Goal: Information Seeking & Learning: Learn about a topic

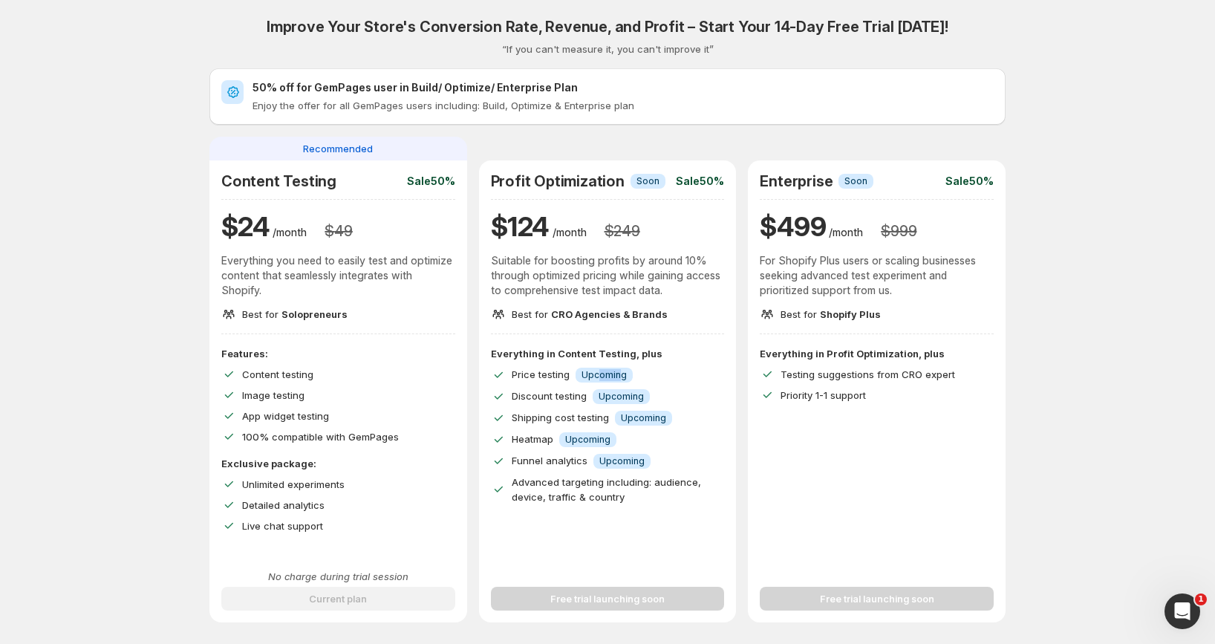
drag, startPoint x: 600, startPoint y: 376, endPoint x: 623, endPoint y: 374, distance: 22.3
click at [623, 374] on span "Upcoming" at bounding box center [604, 375] width 45 height 12
click at [599, 374] on span "Upcoming" at bounding box center [604, 375] width 45 height 12
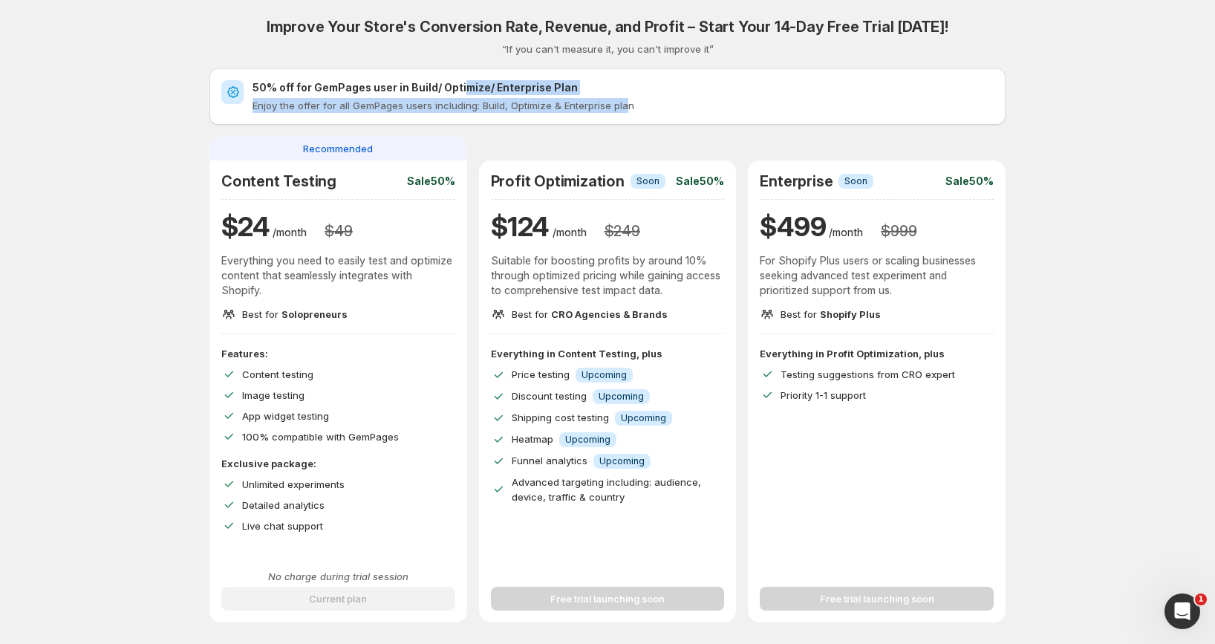
drag, startPoint x: 465, startPoint y: 81, endPoint x: 627, endPoint y: 103, distance: 163.4
click at [627, 103] on div "50% off for GemPages user in Build/ Optimize/ Enterprise Plan Enjoy the offer f…" at bounding box center [623, 96] width 741 height 33
click at [628, 103] on p "Enjoy the offer for all GemPages users including: Build, Optimize & Enterprise …" at bounding box center [623, 105] width 741 height 15
click at [594, 377] on span "Upcoming" at bounding box center [604, 375] width 45 height 12
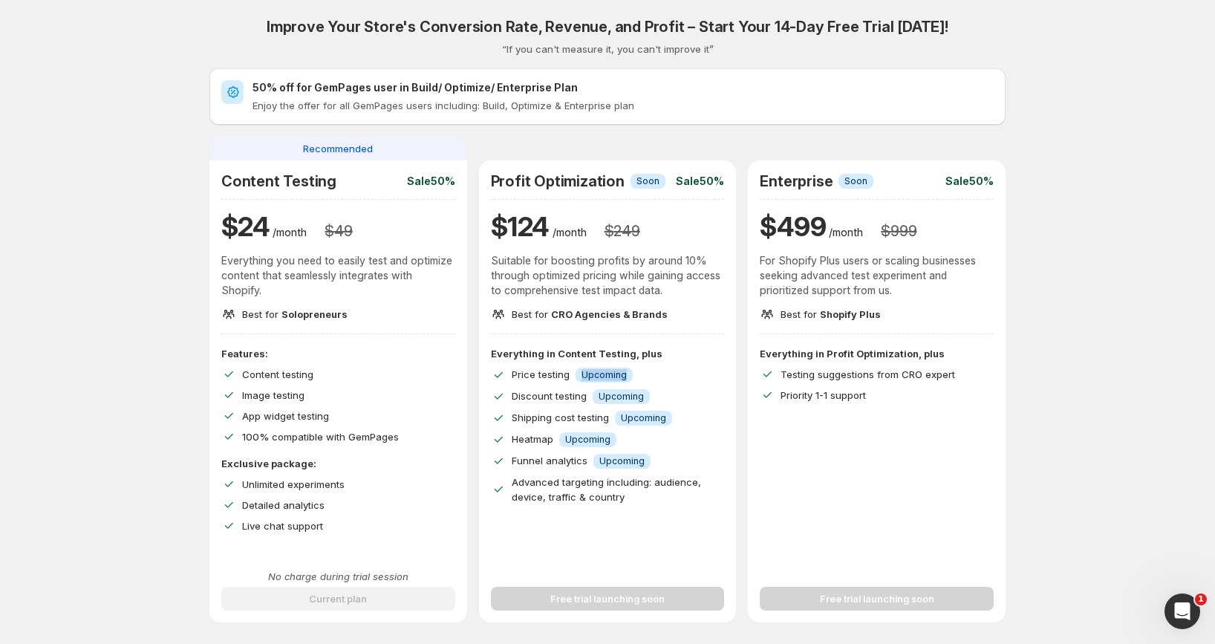
click at [594, 377] on span "Upcoming" at bounding box center [604, 375] width 45 height 12
click at [525, 378] on span "Price testing" at bounding box center [541, 374] width 58 height 12
drag, startPoint x: 516, startPoint y: 376, endPoint x: 633, endPoint y: 375, distance: 117.4
click at [633, 375] on div "Price testing Info Upcoming" at bounding box center [608, 375] width 234 height 16
